Goal: Find specific page/section: Find specific page/section

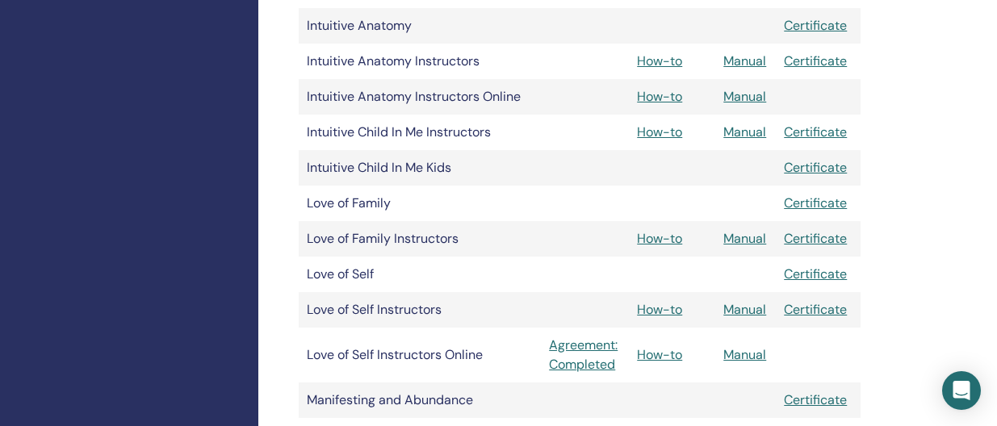
scroll to position [1547, 0]
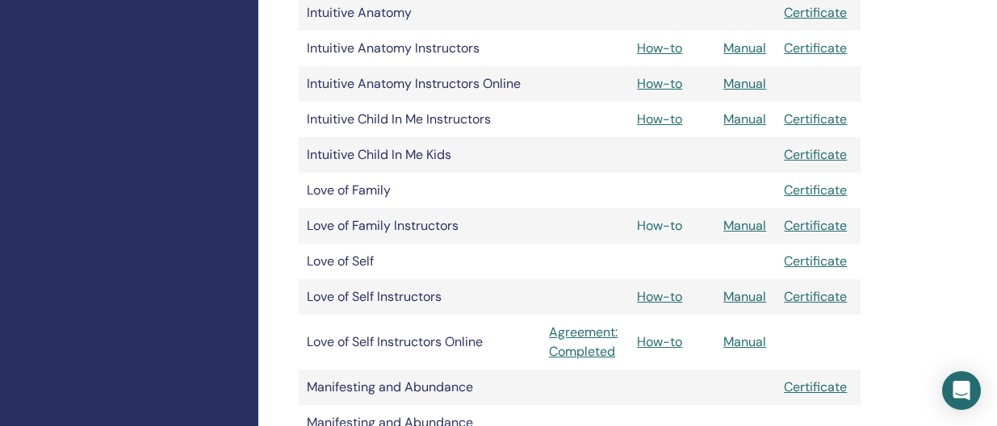
click at [669, 221] on link "How-to" at bounding box center [659, 225] width 45 height 17
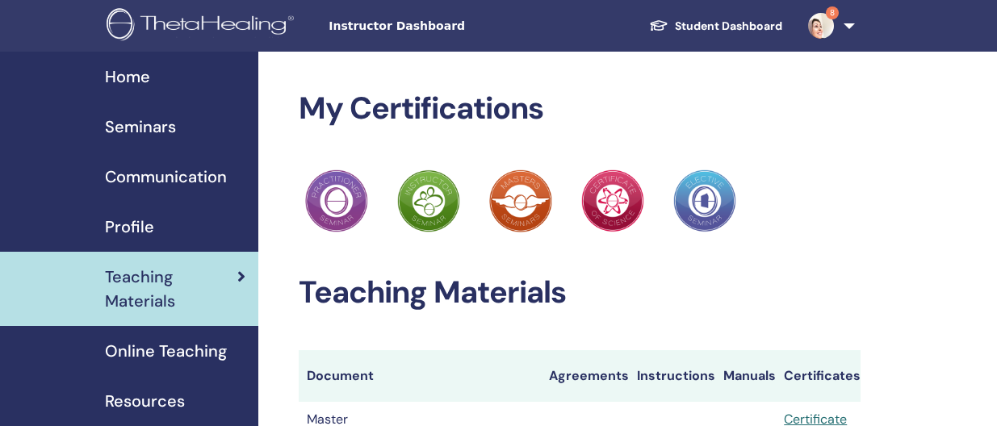
scroll to position [1547, 0]
